Goal: Information Seeking & Learning: Learn about a topic

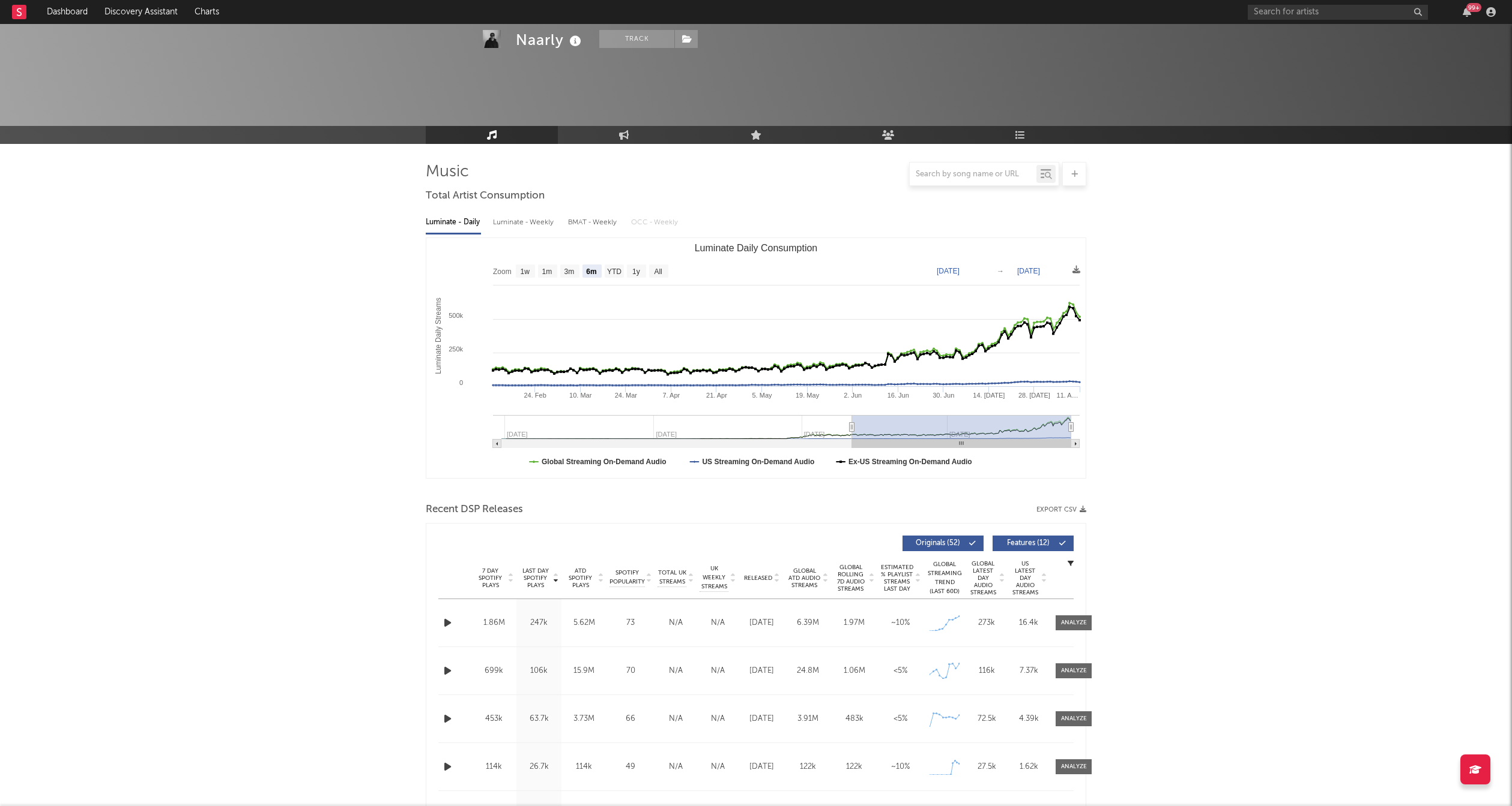
select select "6m"
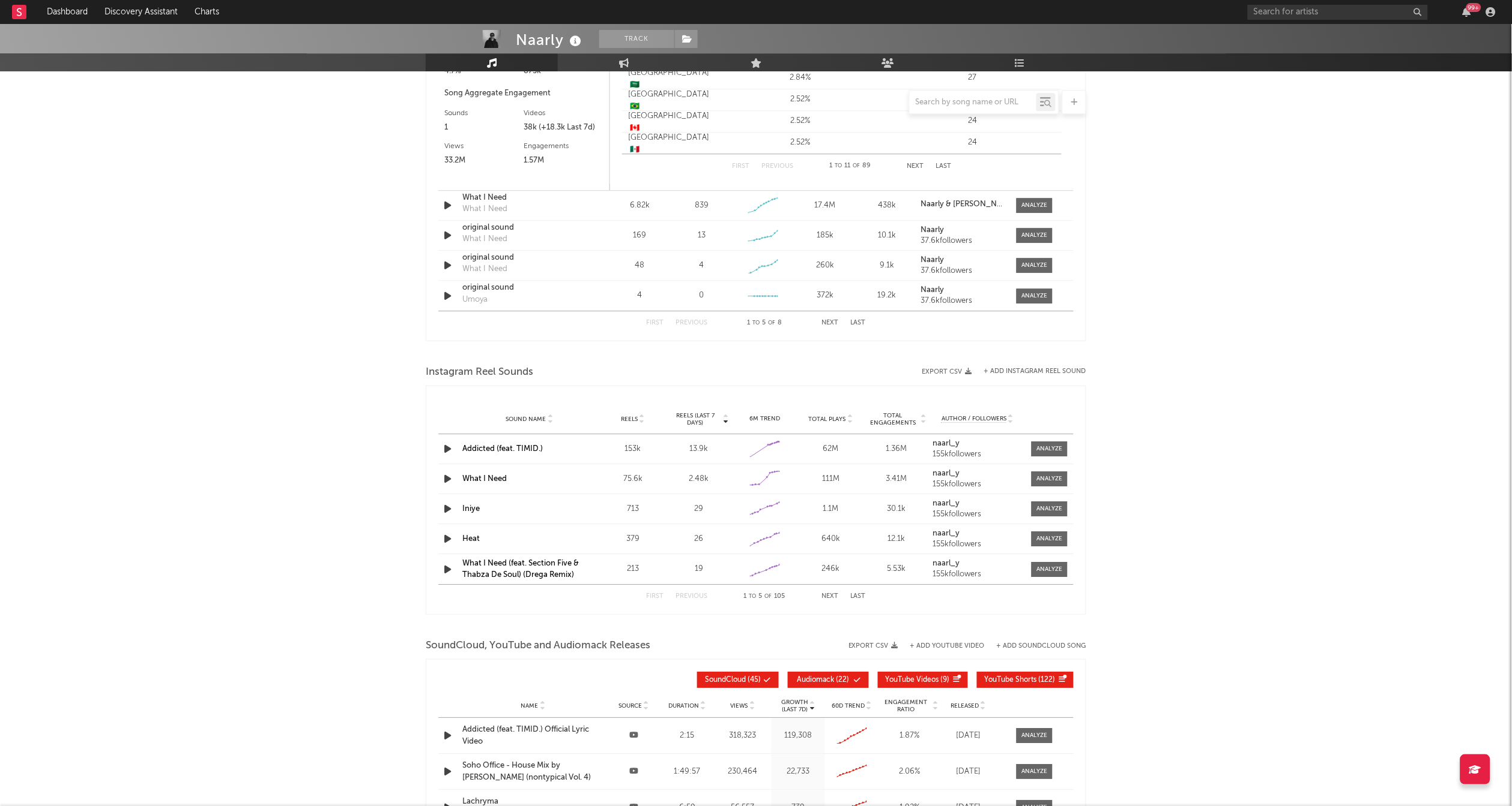
click at [1303, 1] on div "99 +" at bounding box center [1373, 12] width 252 height 24
click at [1303, 11] on input "text" at bounding box center [1338, 12] width 180 height 15
type input "meekz"
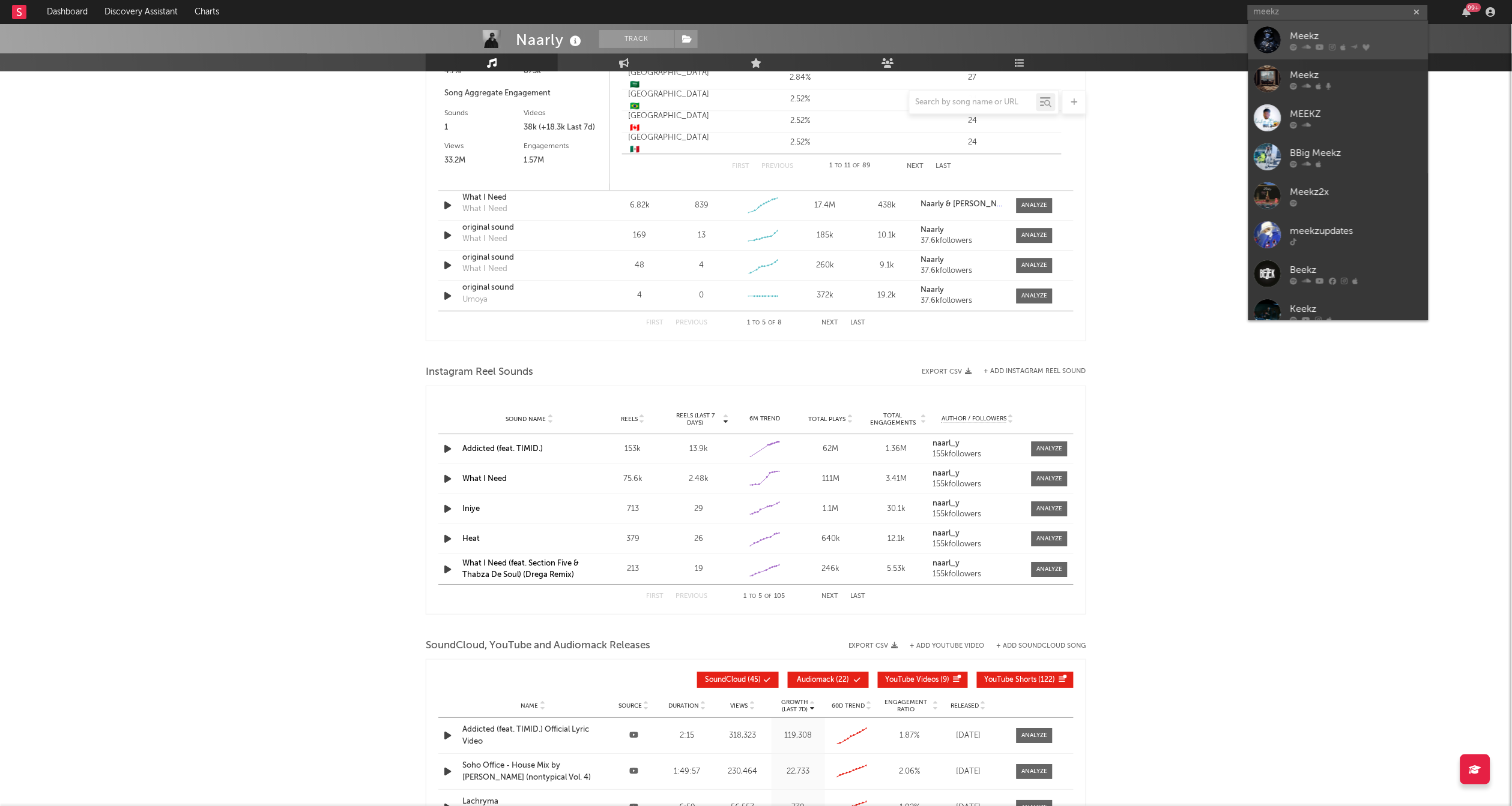
click at [1322, 40] on div "Meekz" at bounding box center [1356, 36] width 132 height 14
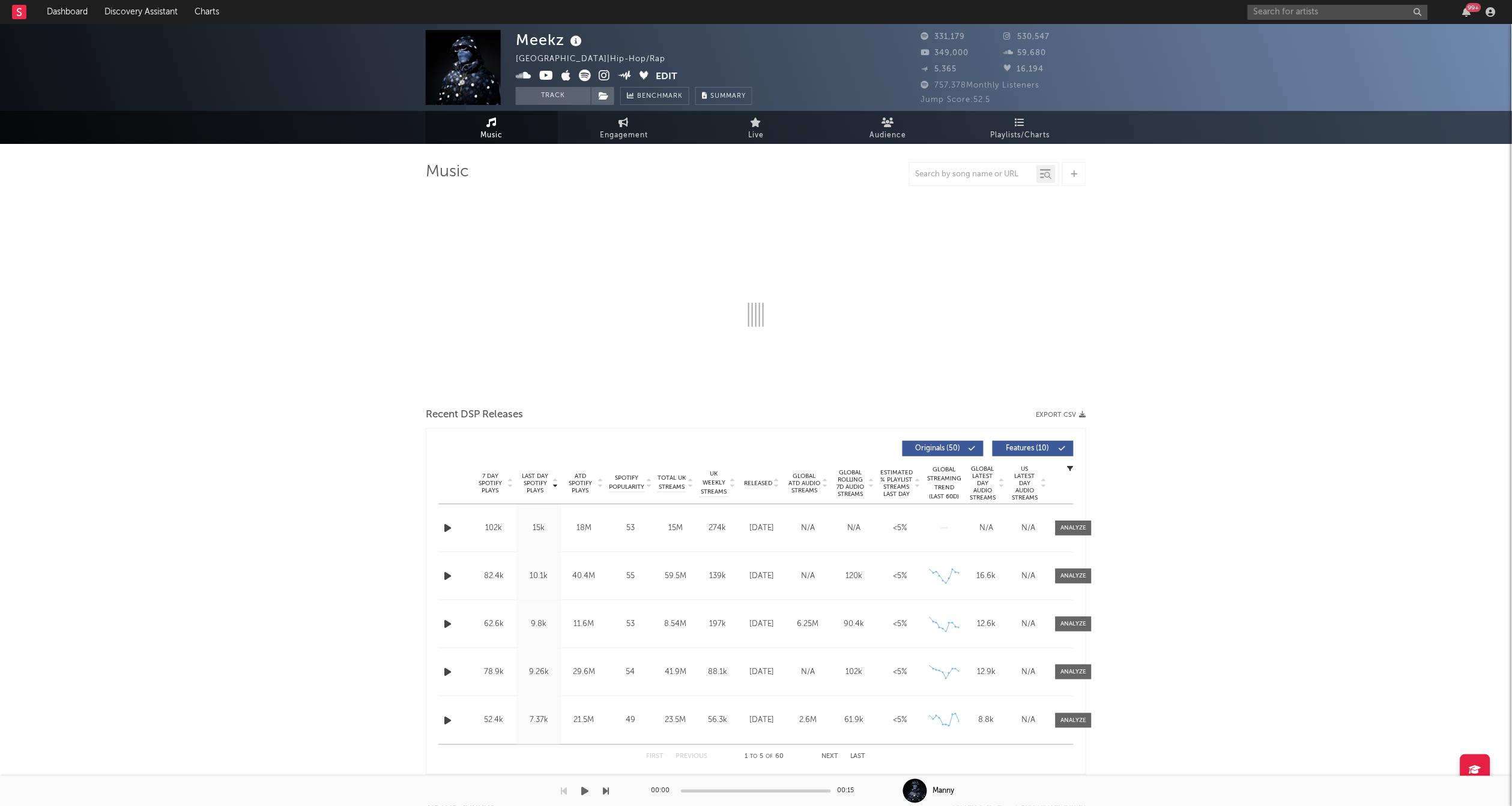
select select "6m"
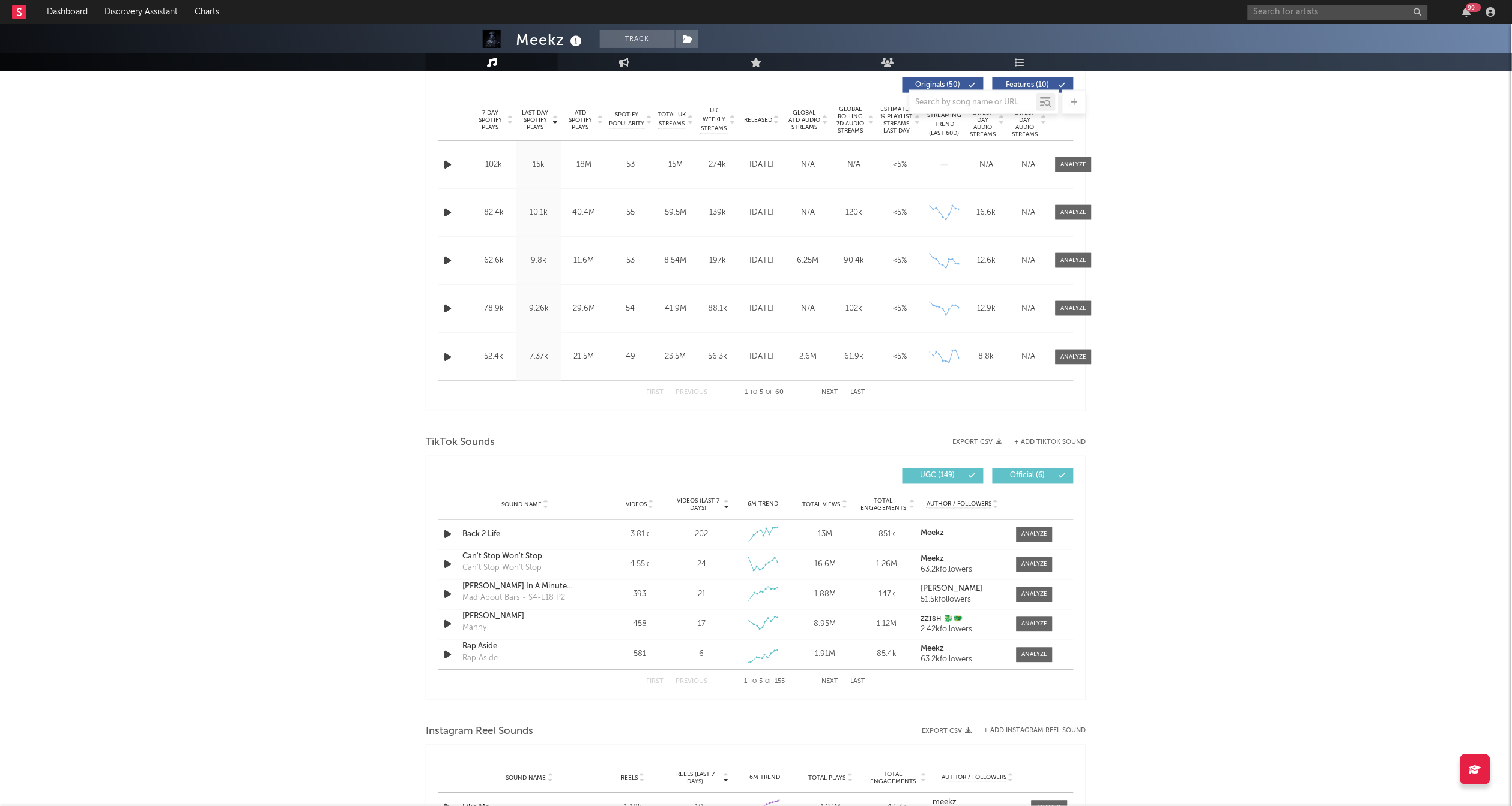
scroll to position [460, 0]
